Goal: Task Accomplishment & Management: Complete application form

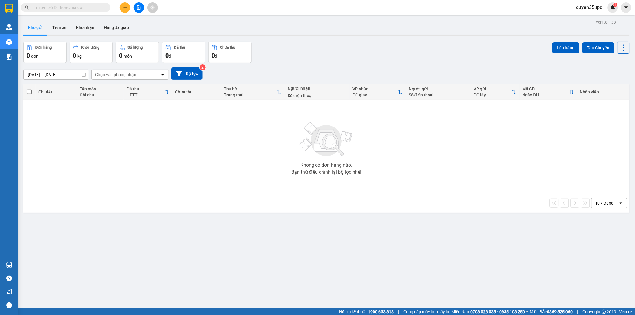
click at [125, 5] on icon "plus" at bounding box center [125, 7] width 4 height 4
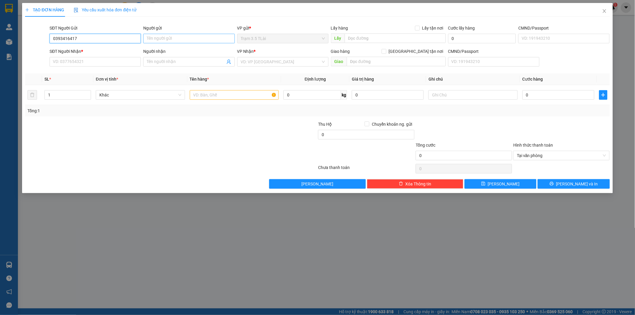
type input "0393416417"
click at [165, 40] on input "Người gửi" at bounding box center [188, 39] width 91 height 10
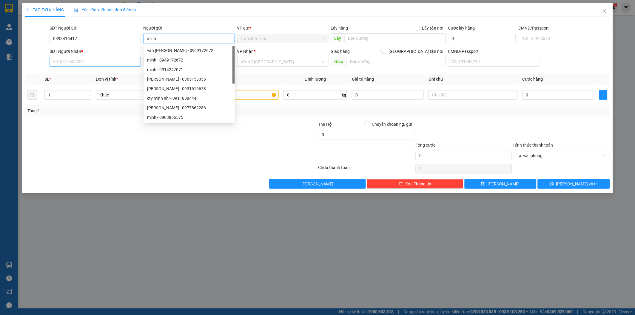
type input "minh"
click at [79, 61] on input "SĐT Người Nhận *" at bounding box center [95, 62] width 91 height 10
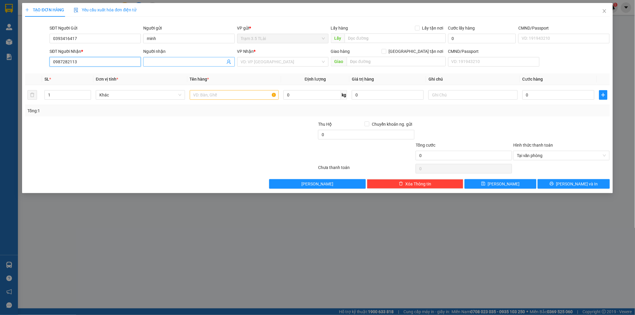
type input "0987282113"
click at [189, 64] on input "Người nhận" at bounding box center [186, 62] width 78 height 7
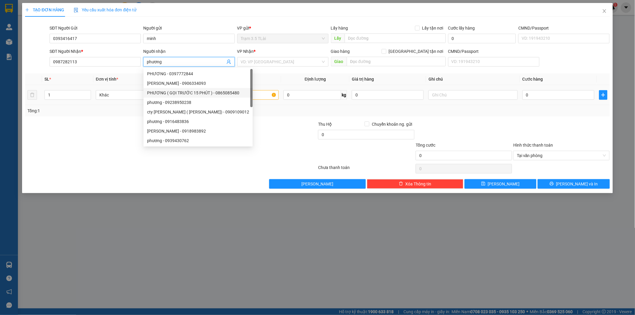
type input "phương"
click at [259, 93] on input "text" at bounding box center [234, 95] width 89 height 10
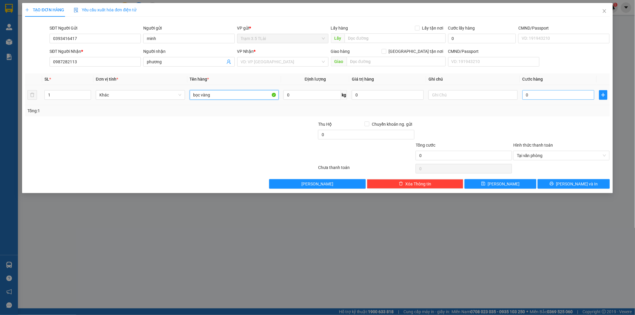
type input "bọc vàng"
click at [538, 97] on input "0" at bounding box center [559, 95] width 72 height 10
type input "5"
type input "50"
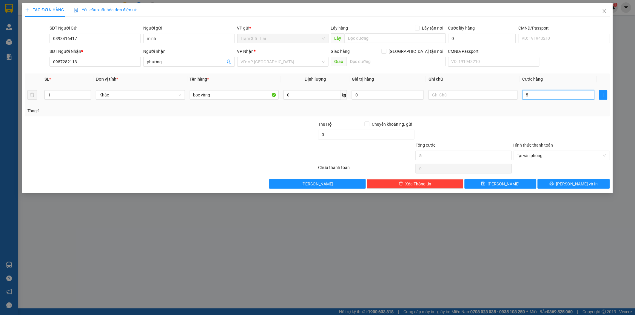
type input "50"
type input "500"
type input "5.000"
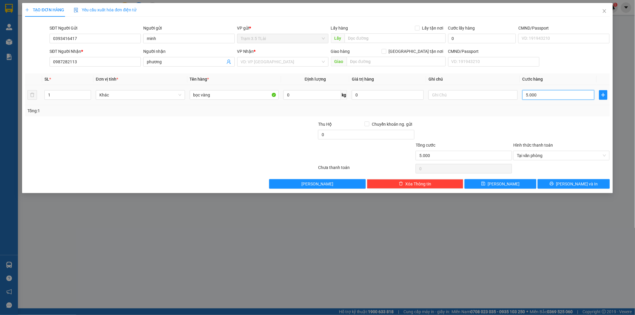
type input "50.000"
click at [569, 187] on button "Lưu và In" at bounding box center [574, 184] width 72 height 10
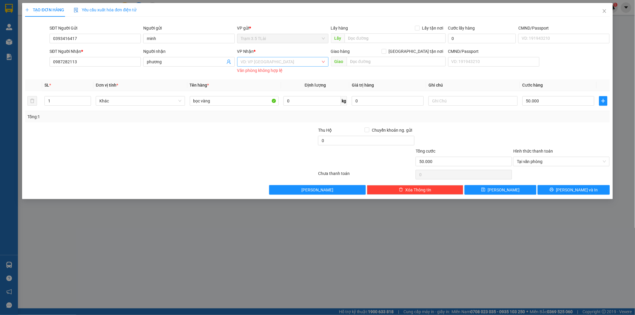
click at [282, 60] on input "search" at bounding box center [281, 61] width 80 height 9
drag, startPoint x: 259, startPoint y: 83, endPoint x: 262, endPoint y: 79, distance: 4.2
click at [259, 82] on div "Quận 10" at bounding box center [283, 83] width 84 height 7
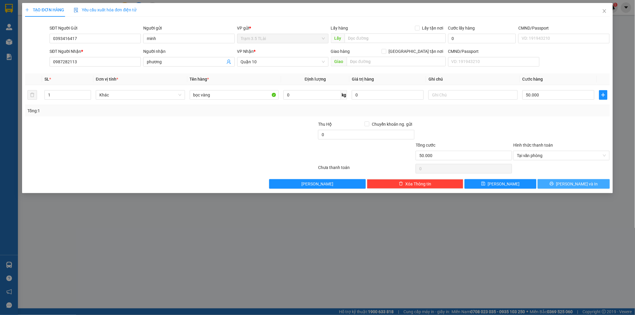
click at [568, 183] on button "Lưu và In" at bounding box center [574, 184] width 72 height 10
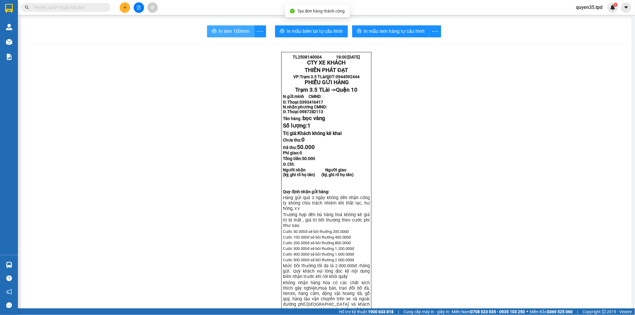
click at [240, 33] on span "In tem 100mm" at bounding box center [234, 30] width 31 height 7
